Goal: Task Accomplishment & Management: Manage account settings

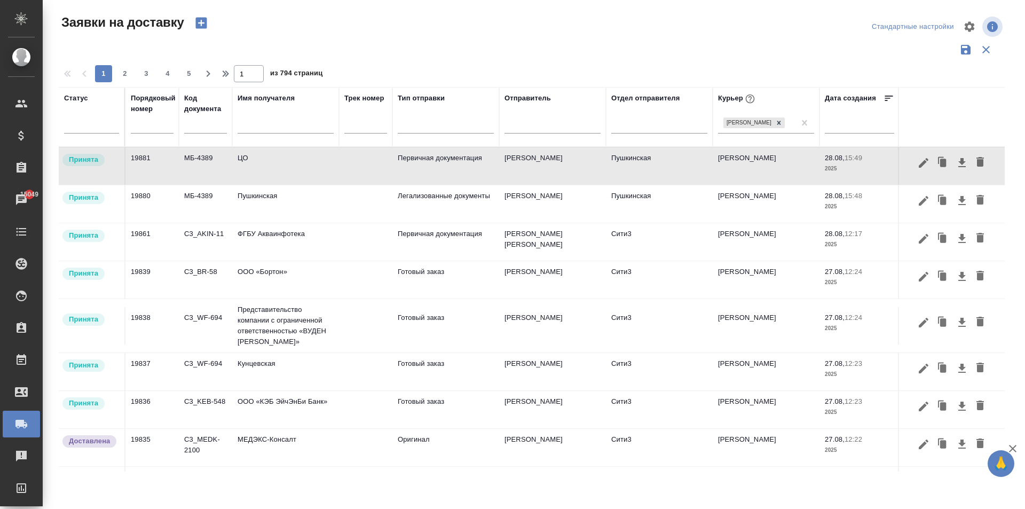
click at [281, 211] on td "Пушкинская" at bounding box center [285, 203] width 107 height 37
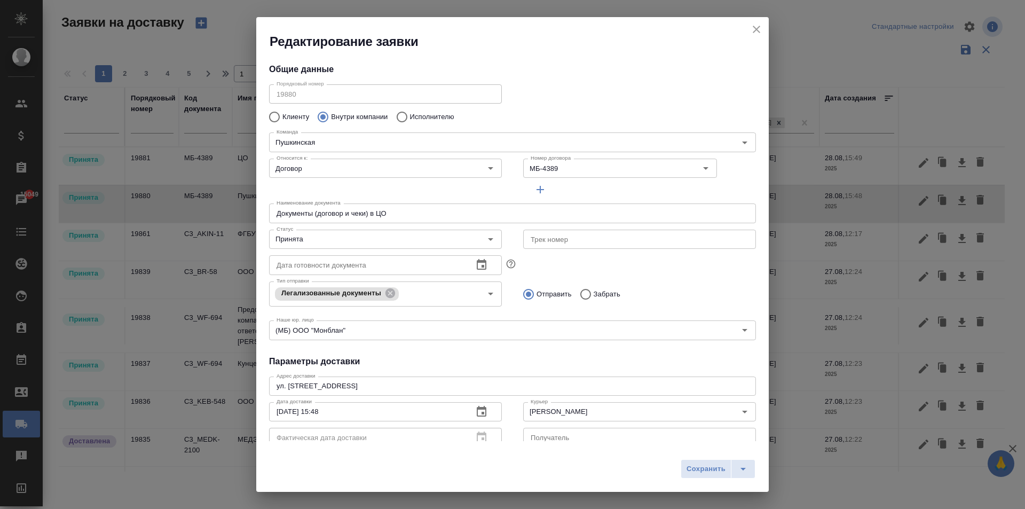
type input "[PERSON_NAME]"
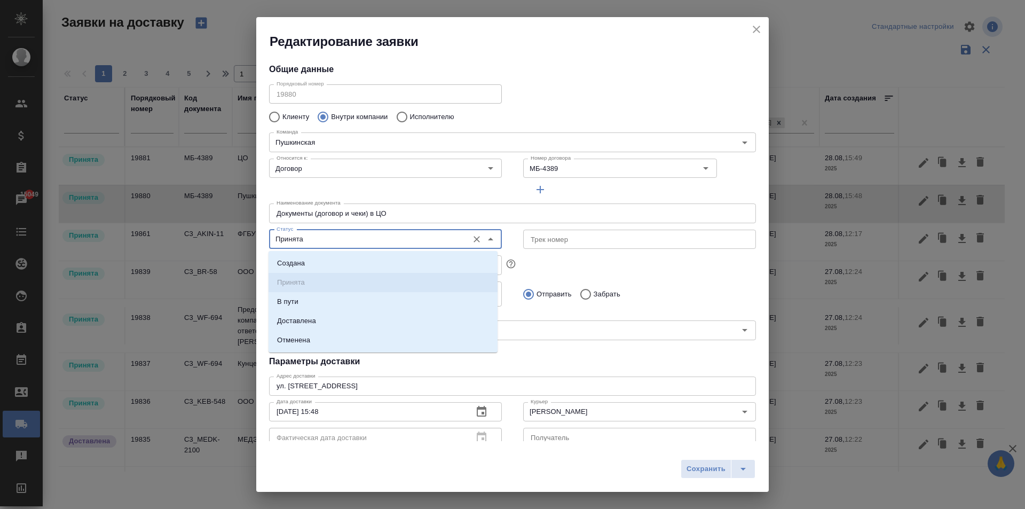
click at [386, 243] on input "Принята" at bounding box center [367, 239] width 191 height 13
click at [319, 315] on li "Доставлена" at bounding box center [383, 320] width 229 height 19
type input "Доставлена"
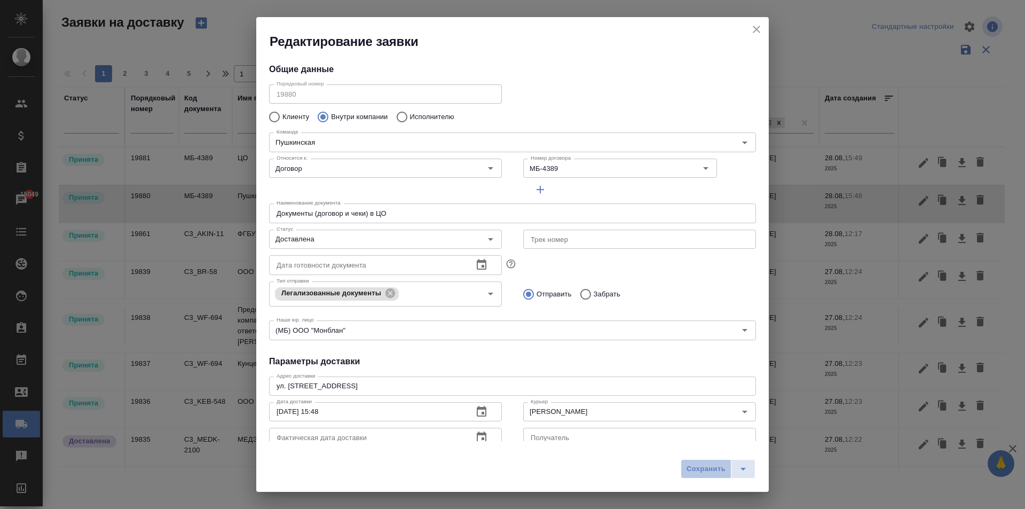
click at [691, 471] on span "Сохранить" at bounding box center [706, 469] width 39 height 12
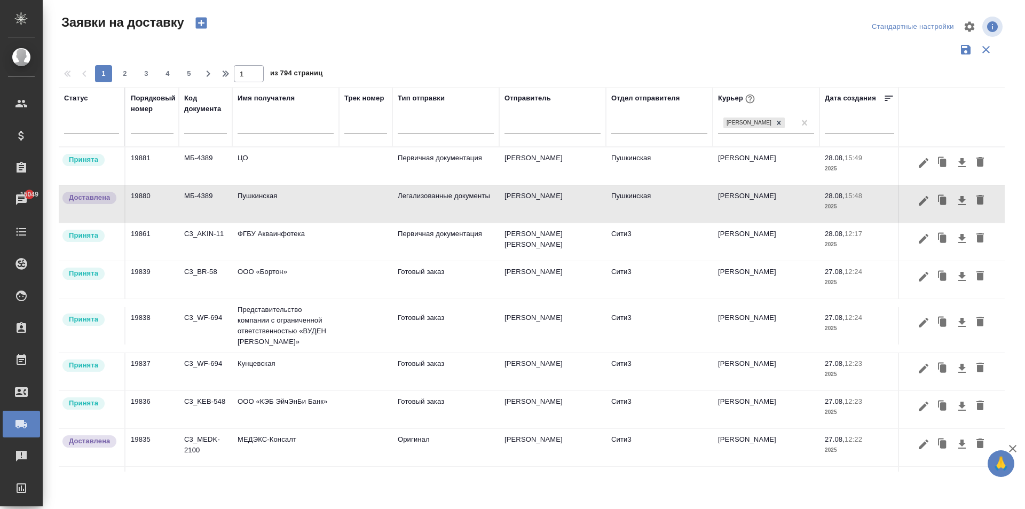
click at [299, 173] on td "ЦО" at bounding box center [285, 165] width 107 height 37
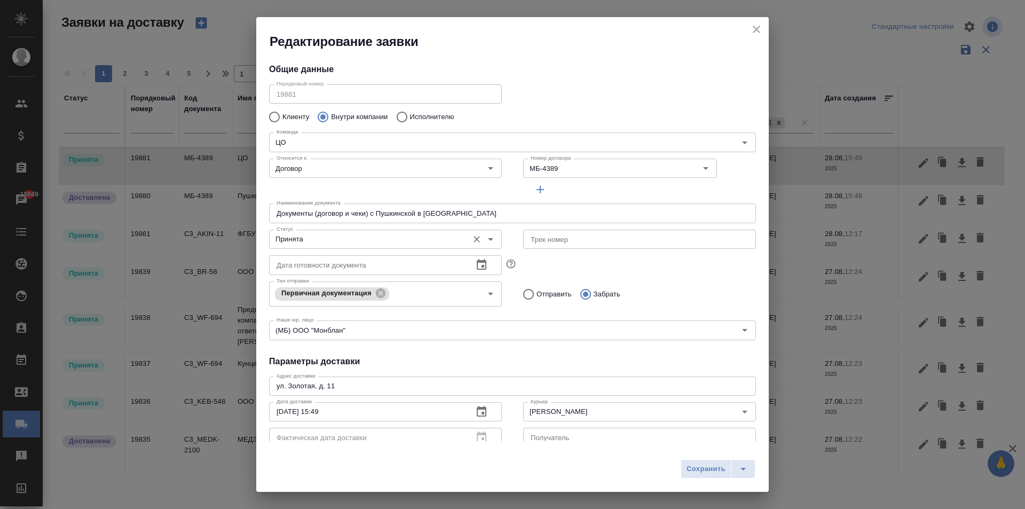
click at [329, 246] on div "Принята Статус" at bounding box center [385, 239] width 233 height 19
click at [332, 242] on input "Принята" at bounding box center [367, 239] width 191 height 13
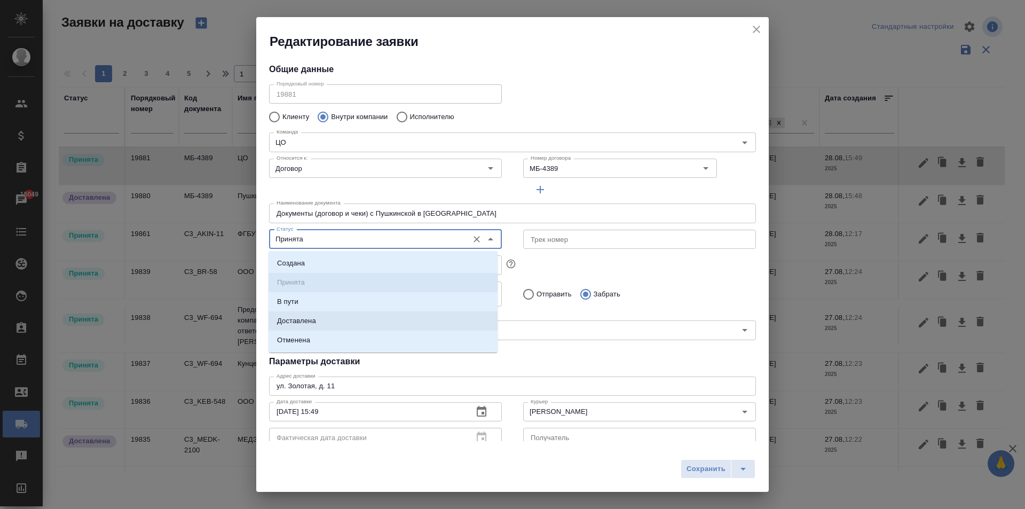
click at [335, 318] on li "Доставлена" at bounding box center [383, 320] width 229 height 19
type input "Доставлена"
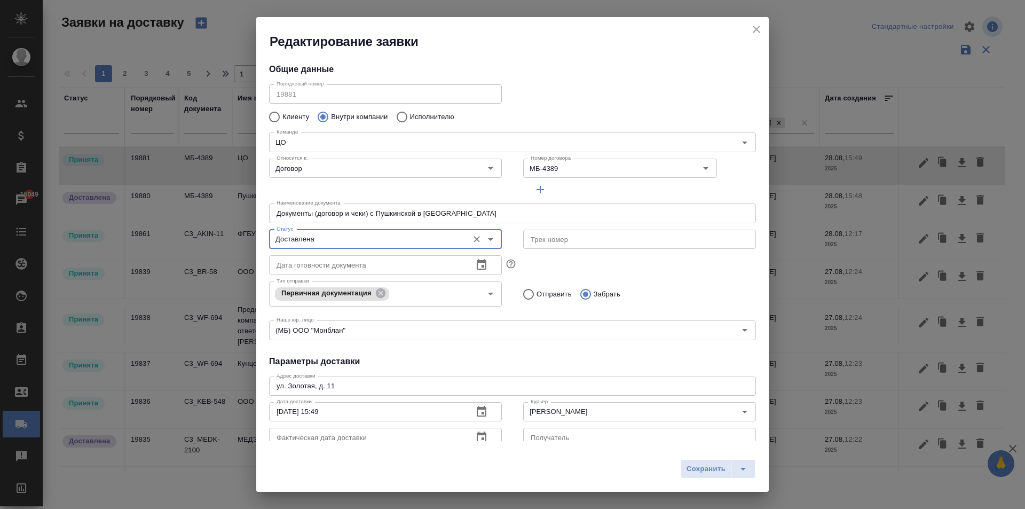
click at [699, 470] on span "Сохранить" at bounding box center [706, 469] width 39 height 12
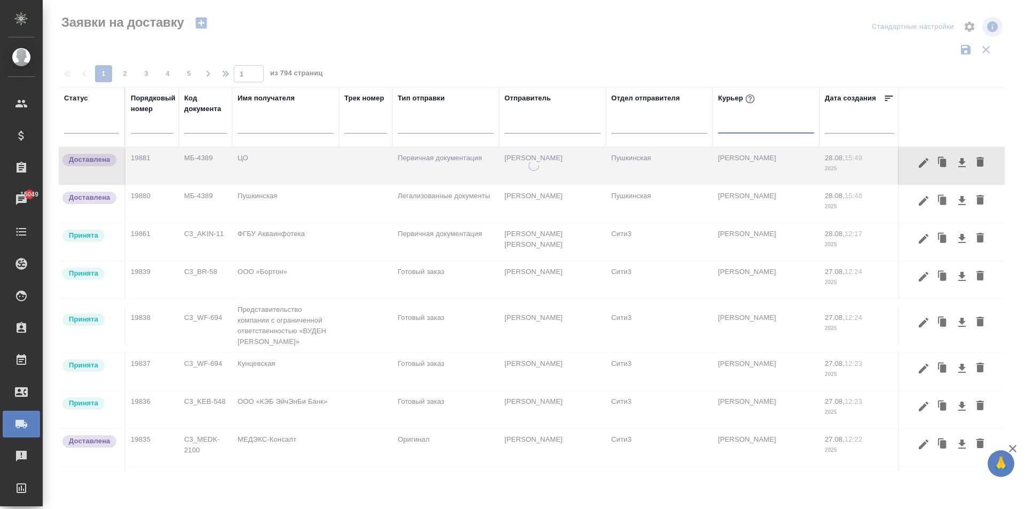
click at [739, 127] on div at bounding box center [766, 122] width 96 height 15
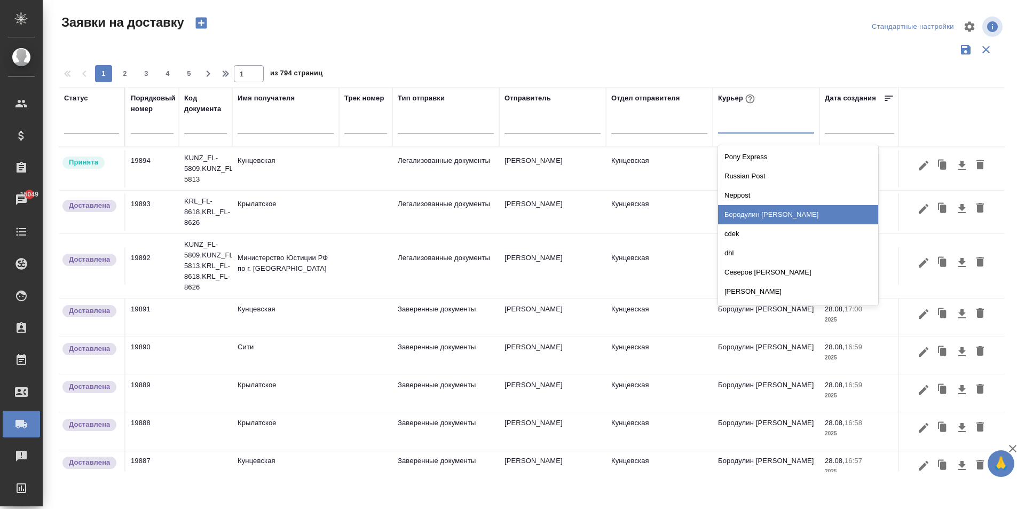
click at [778, 214] on div "Бородулин [PERSON_NAME]" at bounding box center [798, 214] width 160 height 19
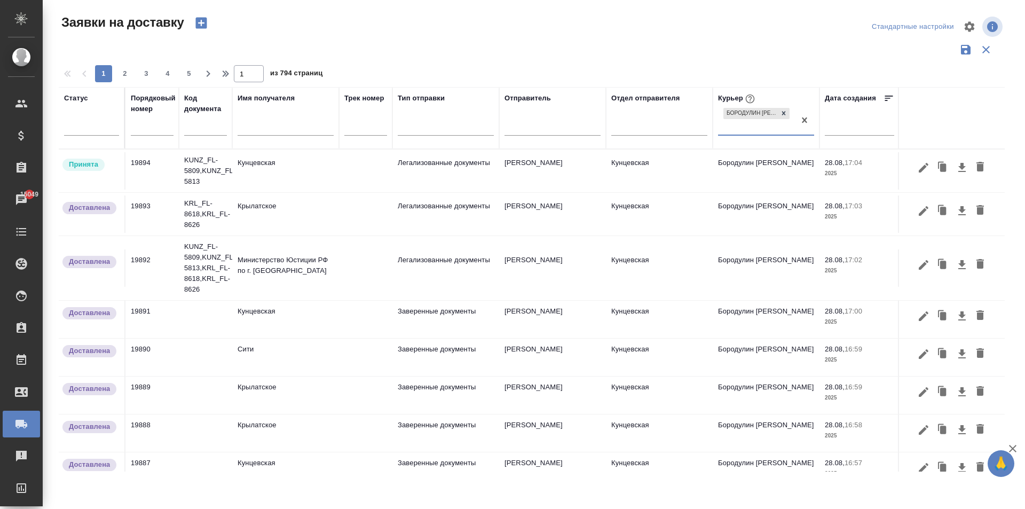
scroll to position [374, 0]
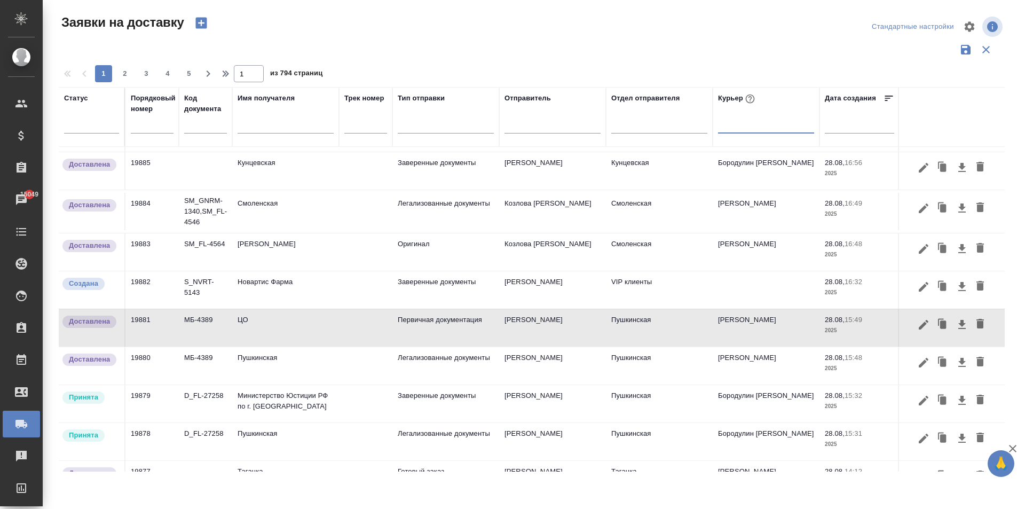
click at [147, 124] on input "text" at bounding box center [152, 125] width 43 height 15
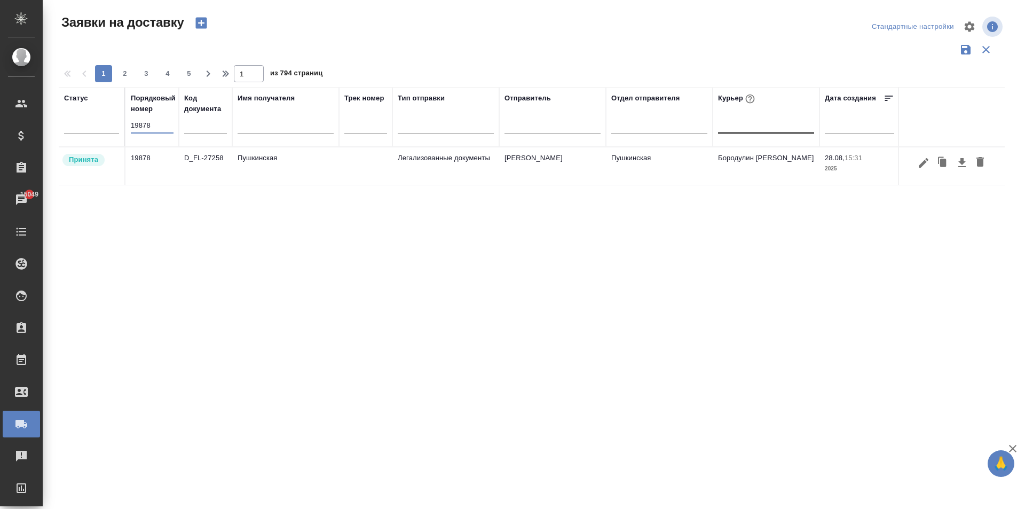
scroll to position [0, 0]
type input "19878"
click at [334, 171] on td "Пушкинская" at bounding box center [285, 165] width 107 height 37
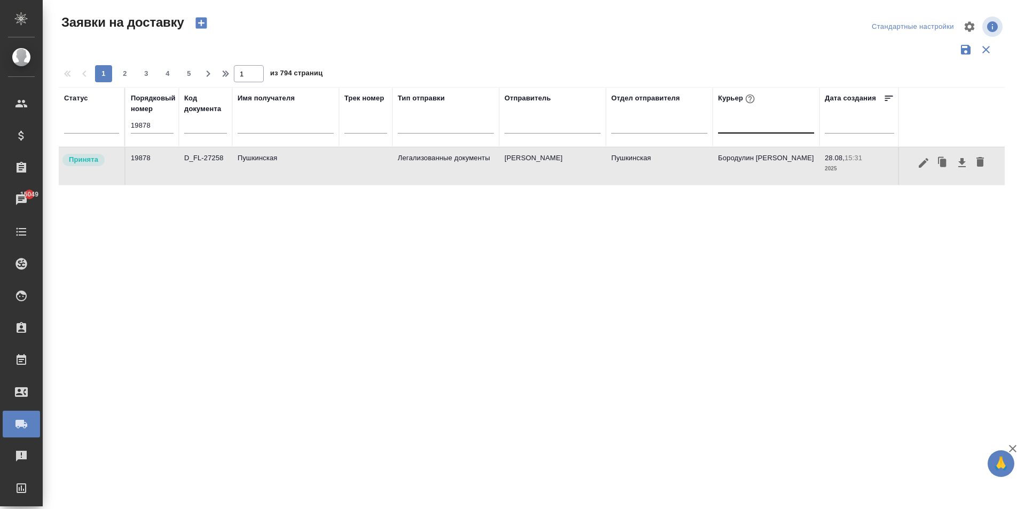
click at [334, 171] on td "Пушкинская" at bounding box center [285, 165] width 107 height 37
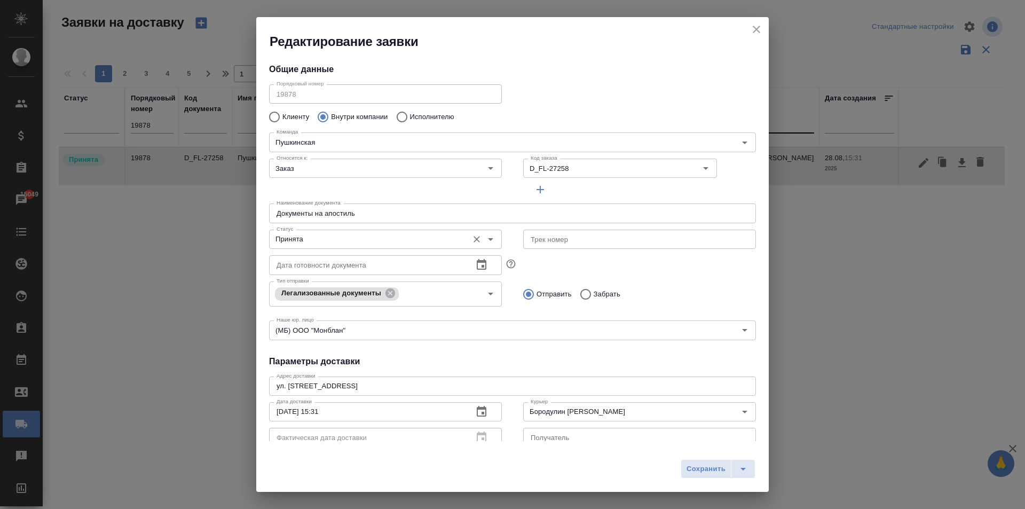
click at [317, 240] on input "Принята" at bounding box center [367, 239] width 191 height 13
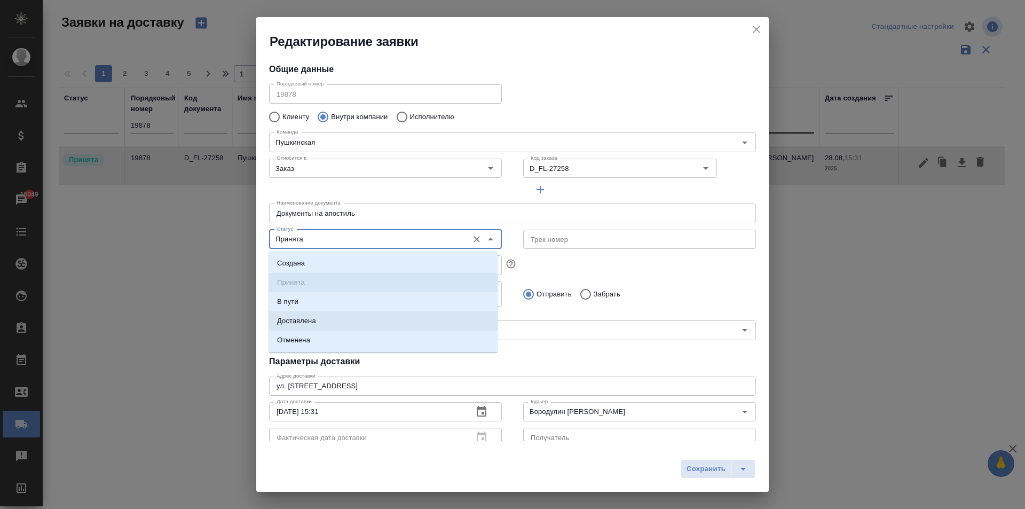
click at [318, 319] on li "Доставлена" at bounding box center [383, 320] width 229 height 19
type input "Доставлена"
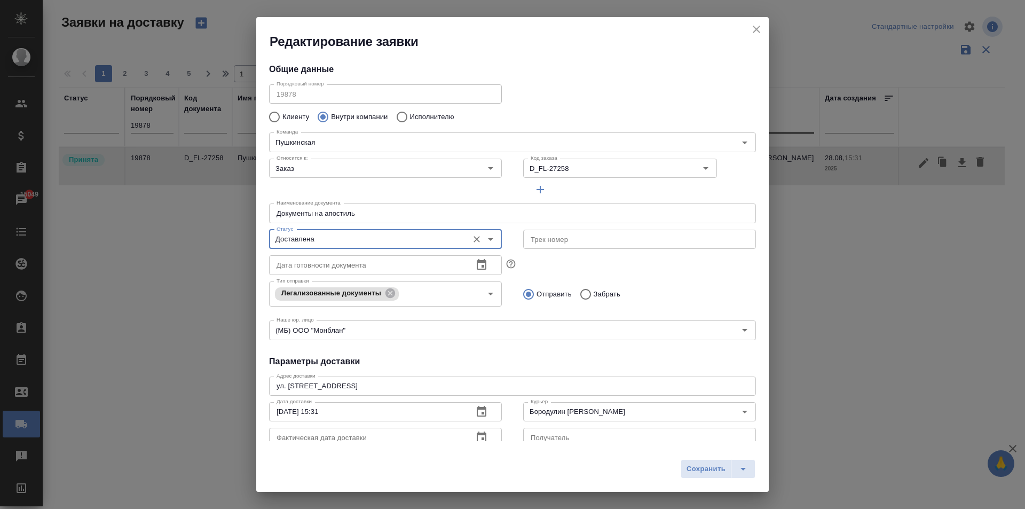
click at [477, 435] on icon "button" at bounding box center [482, 436] width 10 height 11
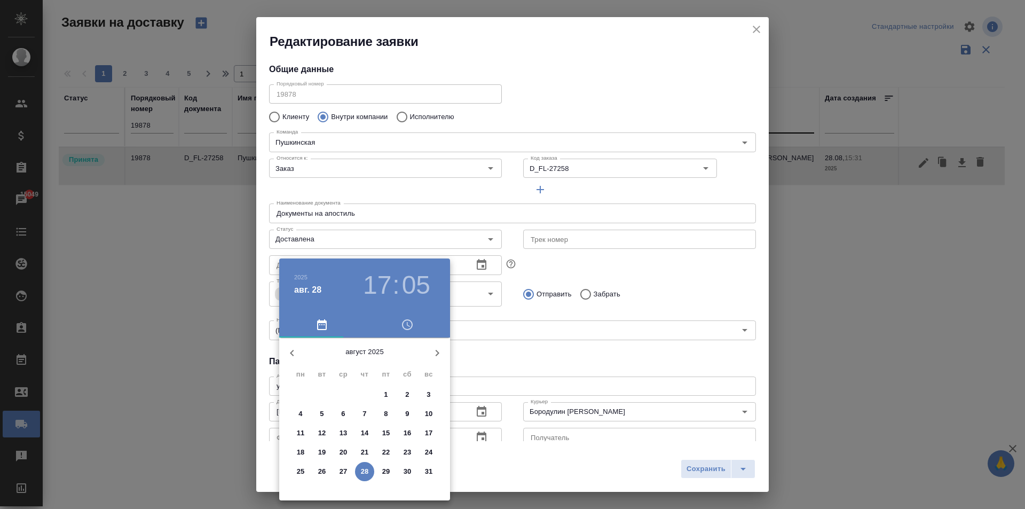
click at [367, 465] on button "28" at bounding box center [364, 471] width 19 height 19
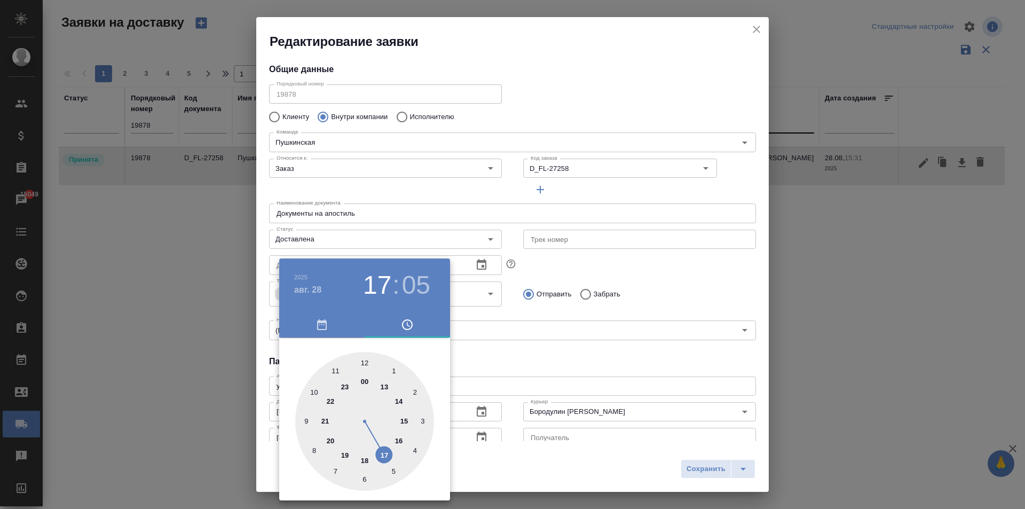
type input "[DATE] 17:05"
click at [708, 467] on div at bounding box center [512, 254] width 1025 height 509
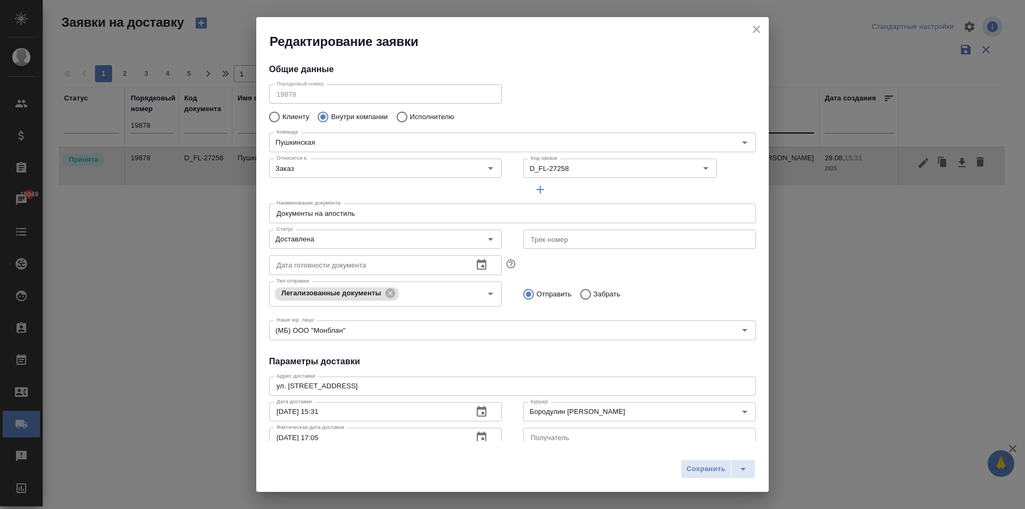
scroll to position [9, 0]
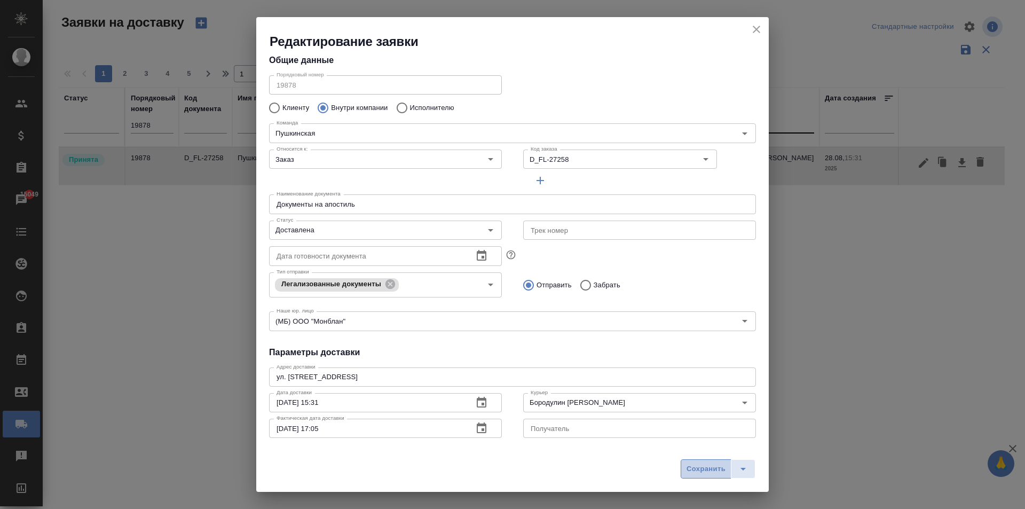
click at [705, 474] on span "Сохранить" at bounding box center [706, 469] width 39 height 12
type input "Принята"
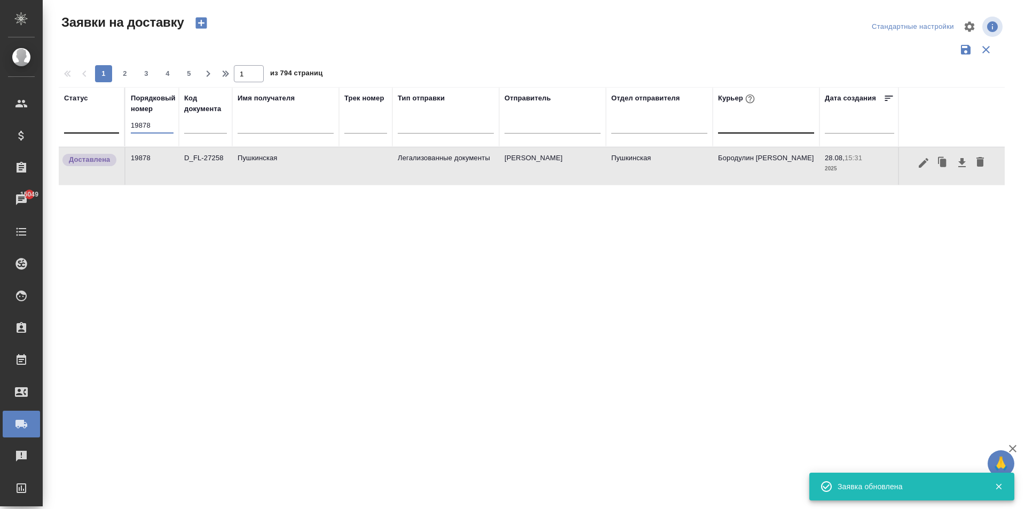
drag, startPoint x: 163, startPoint y: 123, endPoint x: 91, endPoint y: 119, distance: 72.8
click at [91, 119] on tr "Статус Порядковый номер 19878 Код документа Имя получателя Трек номер Тип отпра…" at bounding box center [613, 117] width 1108 height 60
click at [160, 123] on input "19878" at bounding box center [152, 125] width 43 height 15
type input "19879"
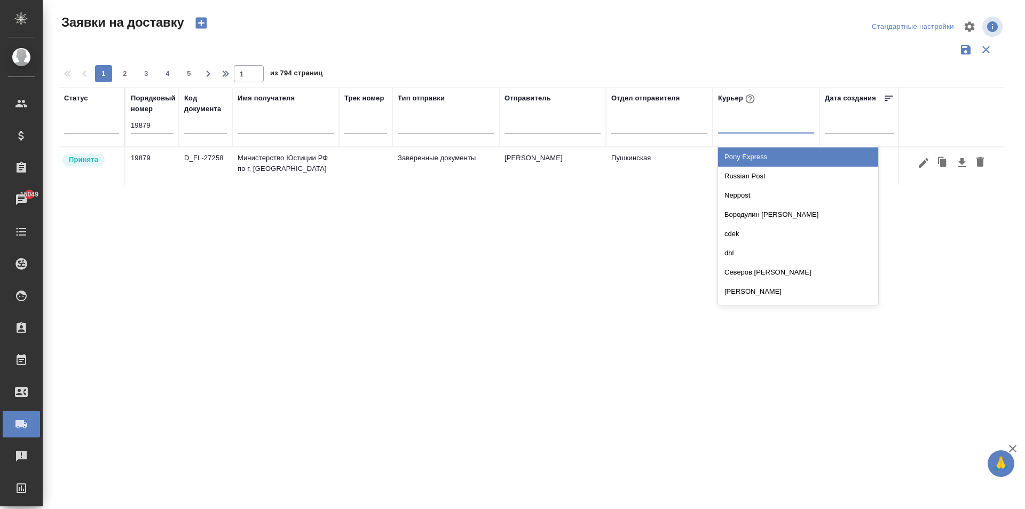
click at [762, 127] on div at bounding box center [766, 122] width 96 height 15
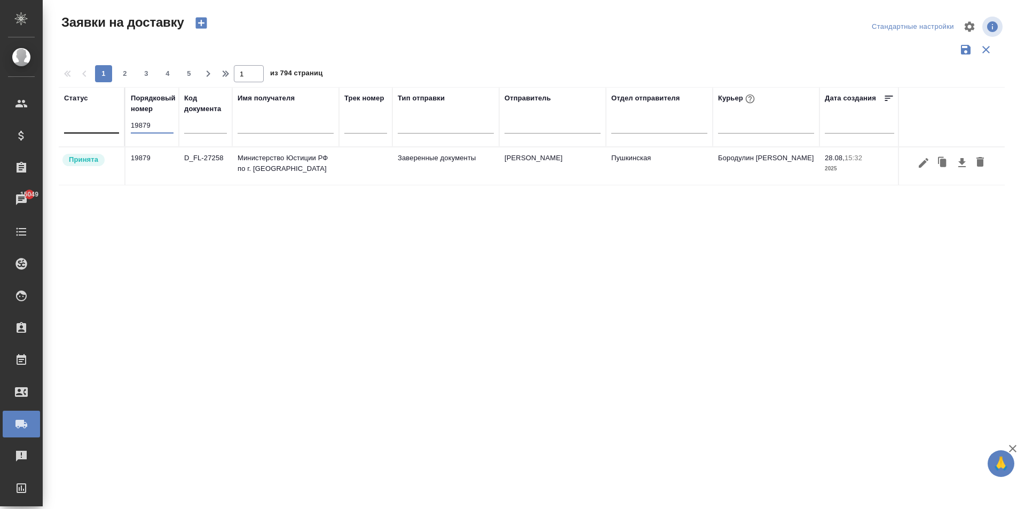
drag, startPoint x: 152, startPoint y: 128, endPoint x: 84, endPoint y: 120, distance: 68.3
click at [86, 121] on tr "Статус Порядковый номер 19879 Код документа Имя получателя Трек номер Тип отпра…" at bounding box center [613, 117] width 1108 height 60
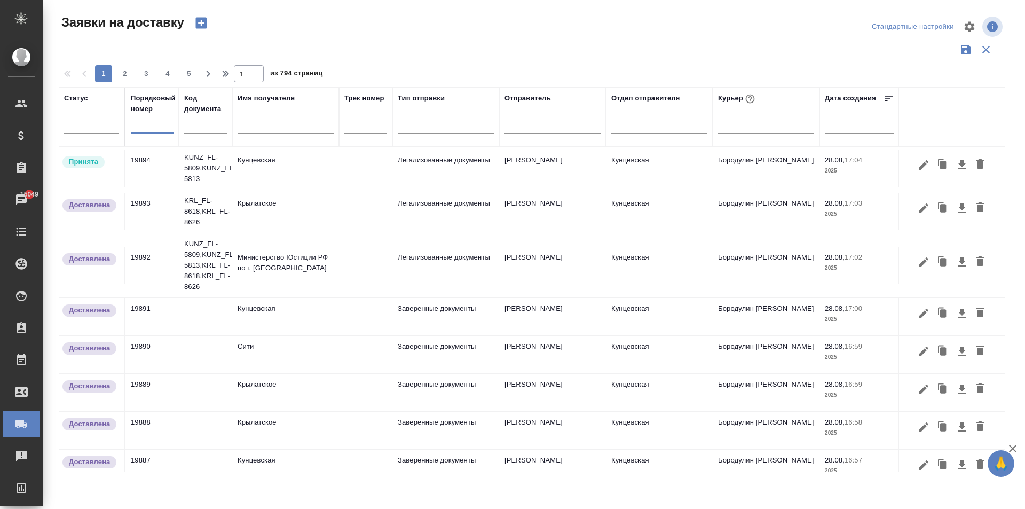
scroll to position [0, 0]
